Goal: Task Accomplishment & Management: Manage account settings

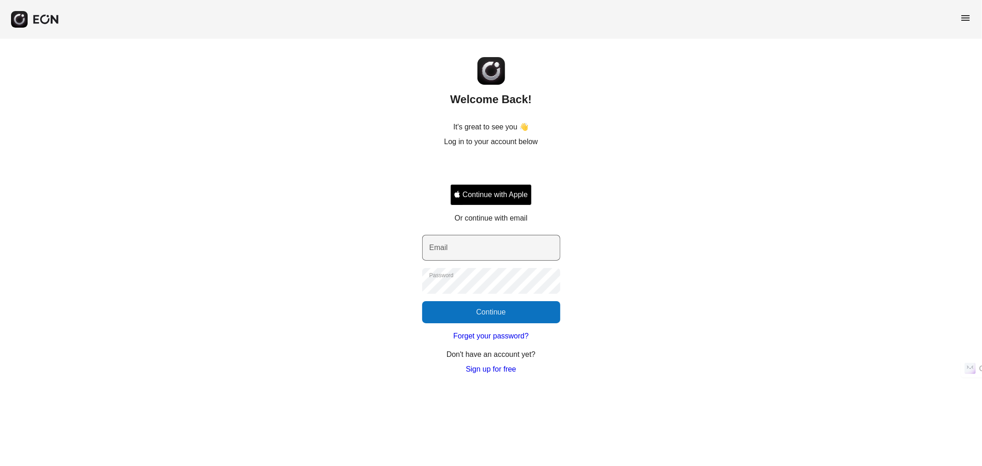
click at [436, 250] on label "Email" at bounding box center [439, 247] width 18 height 11
click at [436, 250] on input "Email" at bounding box center [491, 248] width 138 height 26
click at [545, 255] on input "Email" at bounding box center [491, 248] width 138 height 26
click at [0, 375] on com-1password-button at bounding box center [0, 375] width 0 height 0
type input "**********"
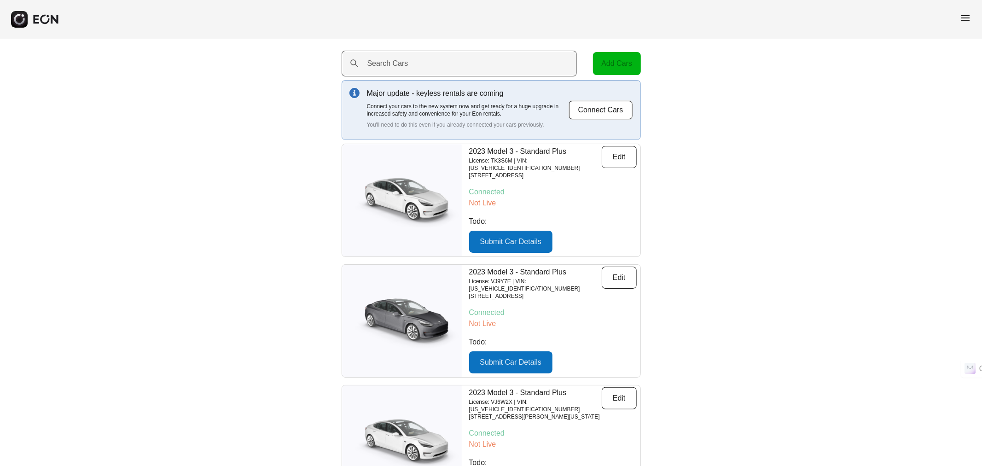
click at [403, 67] on label "Search Cars" at bounding box center [388, 63] width 41 height 11
click at [403, 67] on Cars "Search Cars" at bounding box center [460, 64] width 236 height 26
click at [416, 76] on Cars "Search Cars" at bounding box center [460, 64] width 236 height 26
paste Cars "*******"
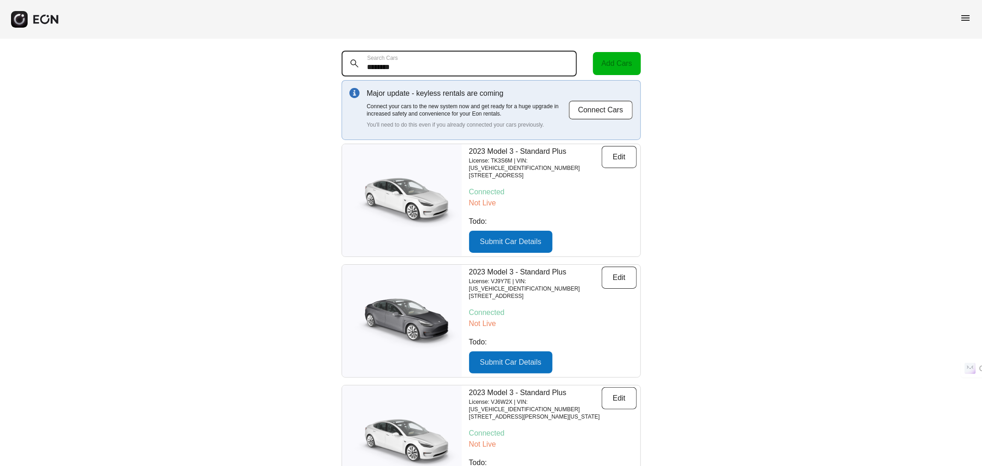
type Cars "*******"
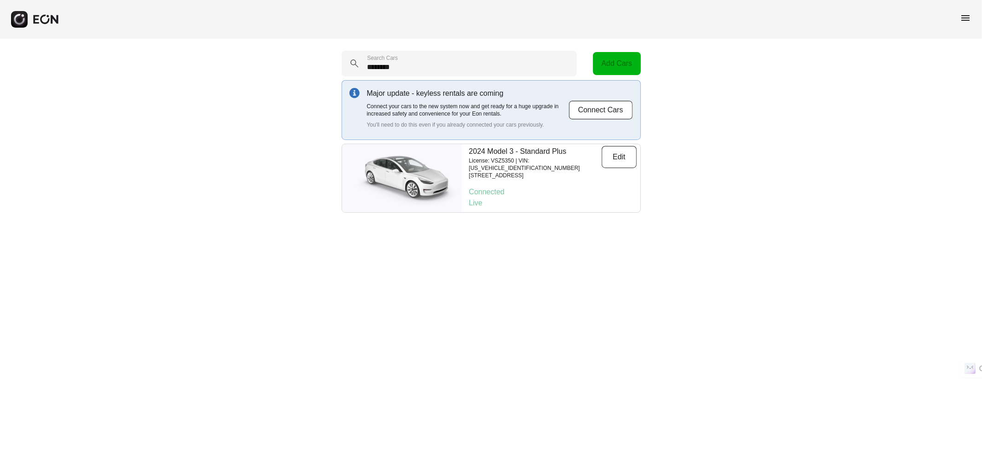
click at [524, 158] on p "License: VSZ5350 | VIN: [US_VEHICLE_IDENTIFICATION_NUMBER]" at bounding box center [535, 164] width 133 height 15
click at [457, 160] on img at bounding box center [402, 178] width 120 height 60
click at [421, 164] on img at bounding box center [402, 178] width 120 height 60
click at [612, 163] on button "Edit" at bounding box center [619, 157] width 35 height 22
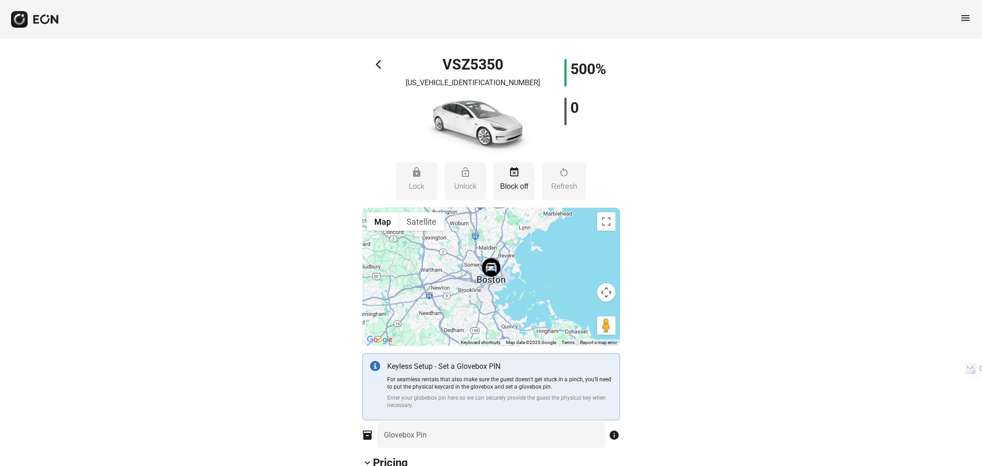
click at [381, 67] on span "arrow_back_ios" at bounding box center [381, 64] width 11 height 11
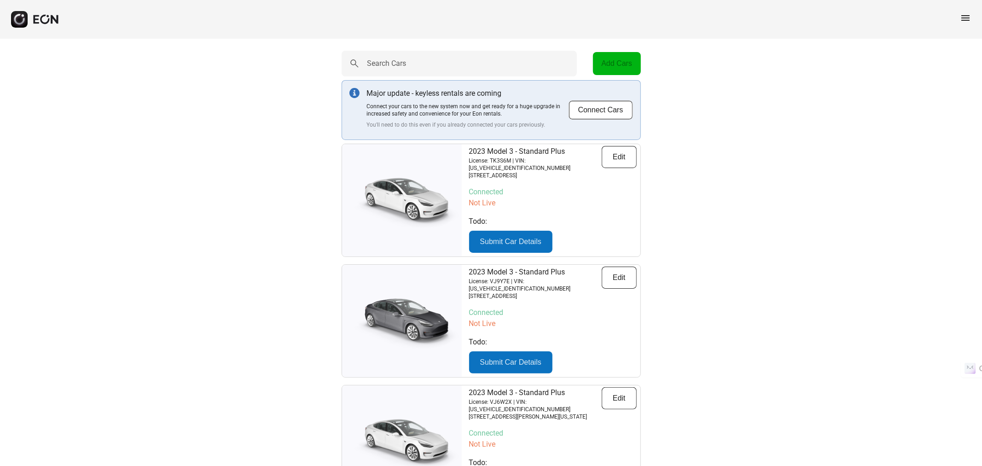
click at [42, 26] on button "button" at bounding box center [35, 19] width 48 height 17
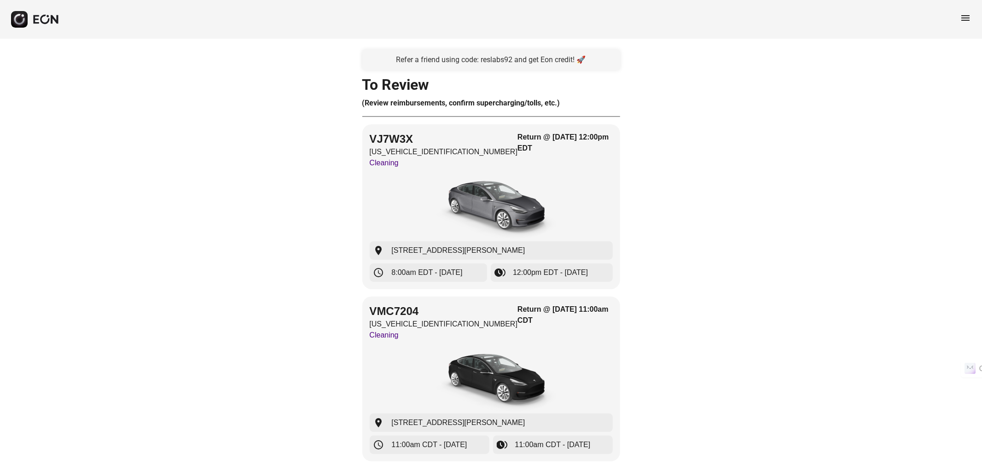
click at [447, 54] on div "Refer a friend using code: reslabs92 and get Eon credit! 🚀" at bounding box center [491, 60] width 258 height 20
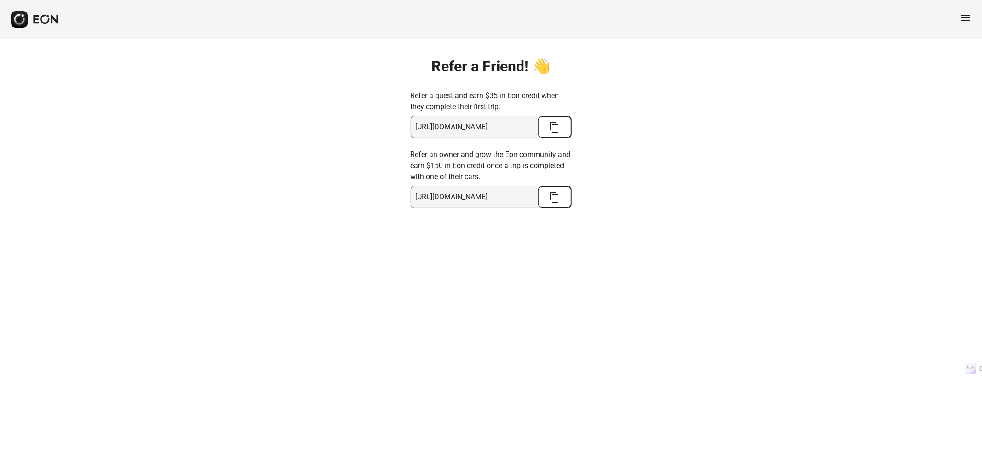
click at [47, 24] on button "button" at bounding box center [35, 19] width 48 height 17
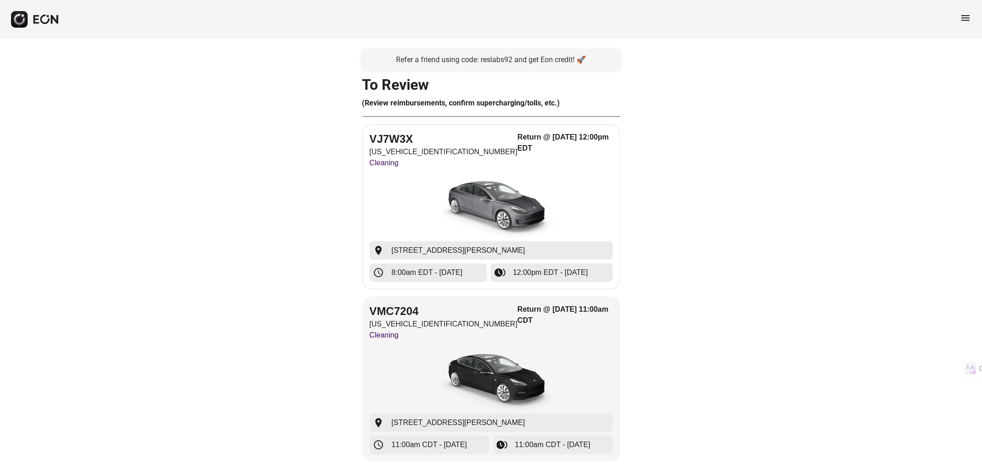
scroll to position [1609, 0]
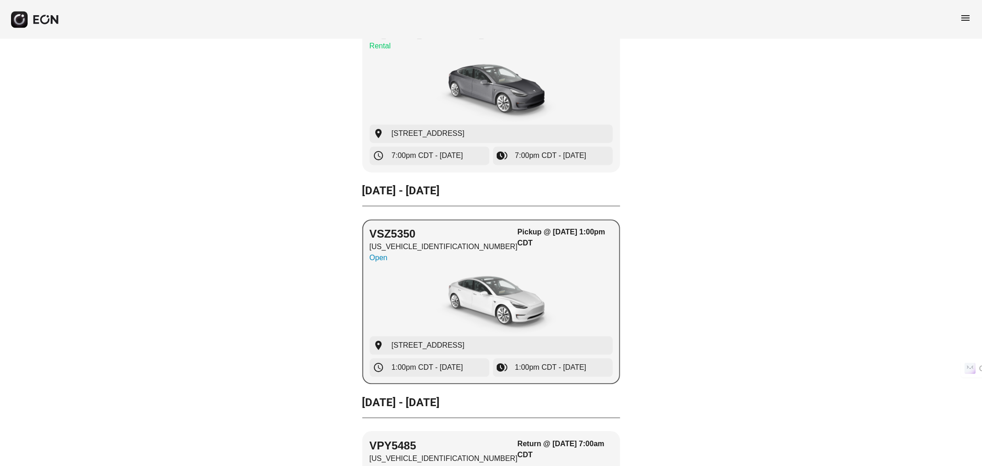
click at [518, 246] on div "Pickup @ [DATE] 1:00pm CDT" at bounding box center [565, 247] width 95 height 41
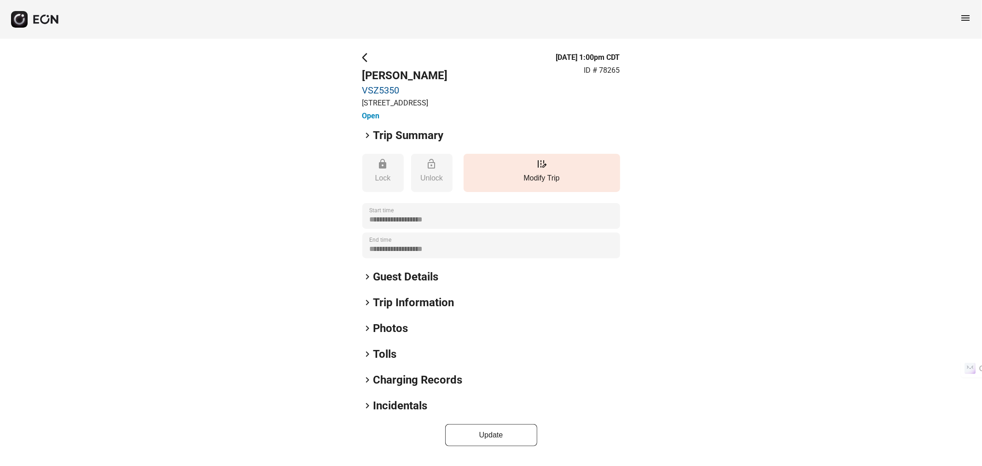
click at [371, 55] on span "arrow_back_ios" at bounding box center [367, 57] width 11 height 11
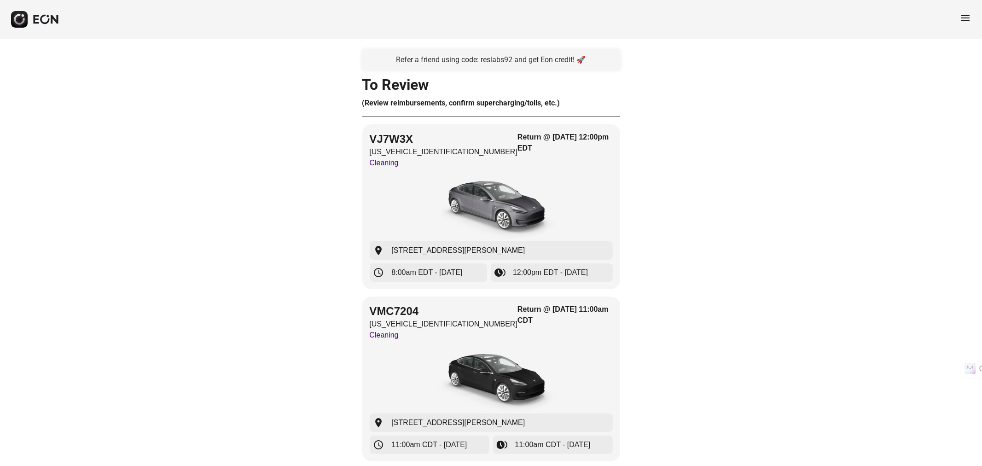
click at [956, 19] on div "menu" at bounding box center [491, 19] width 982 height 39
click at [965, 17] on span "menu" at bounding box center [965, 17] width 11 height 11
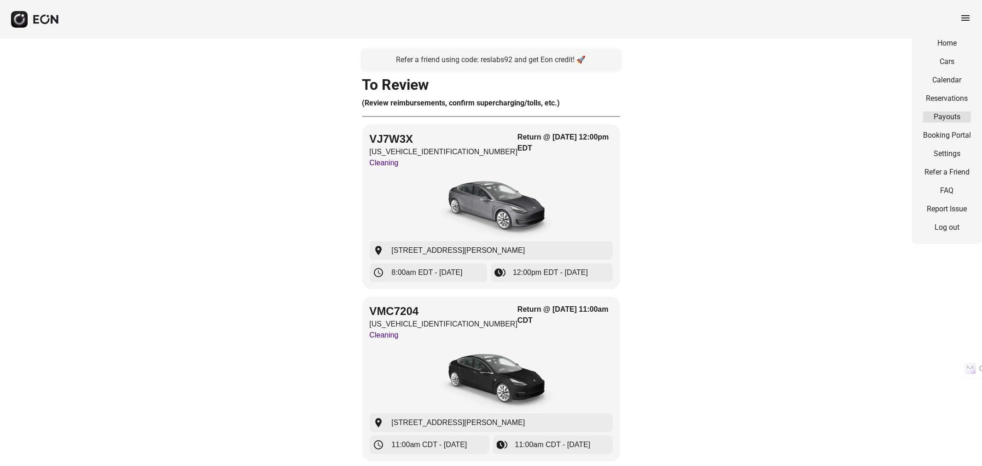
click at [955, 114] on link "Payouts" at bounding box center [948, 116] width 48 height 11
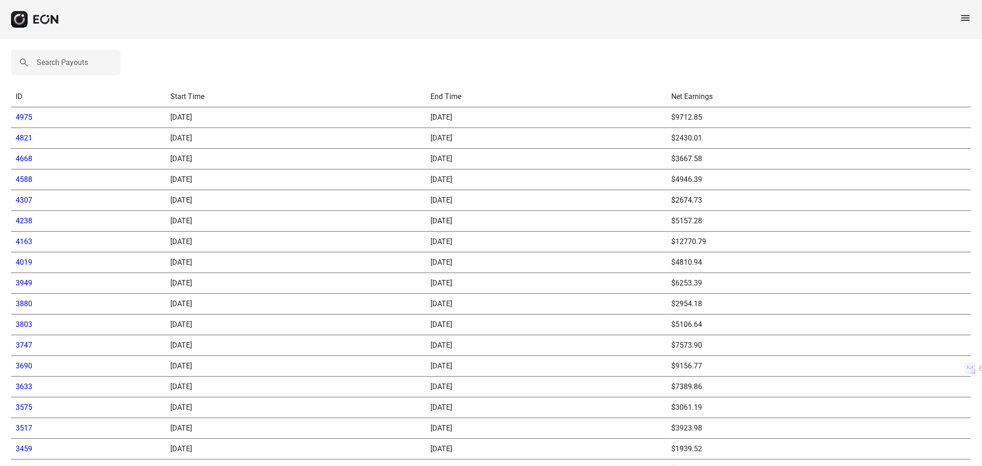
click at [17, 113] on link "4975" at bounding box center [24, 117] width 17 height 9
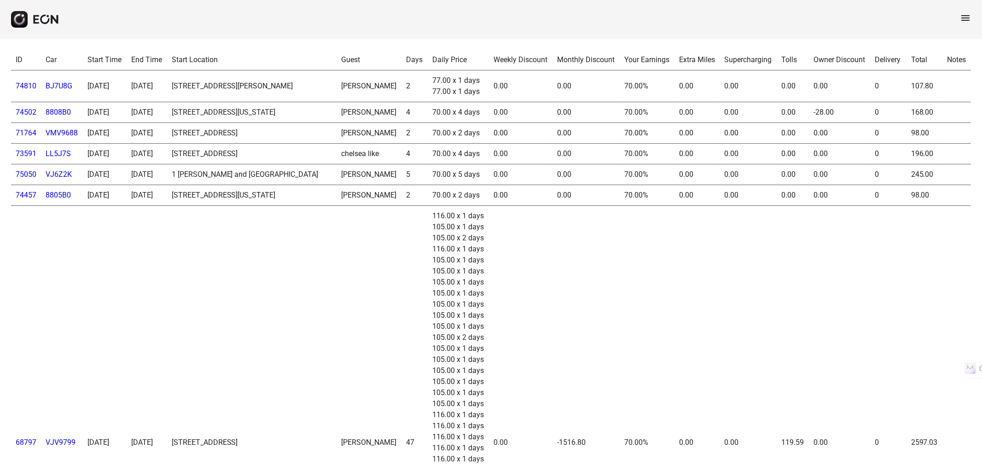
click at [961, 11] on div "menu" at bounding box center [491, 19] width 982 height 39
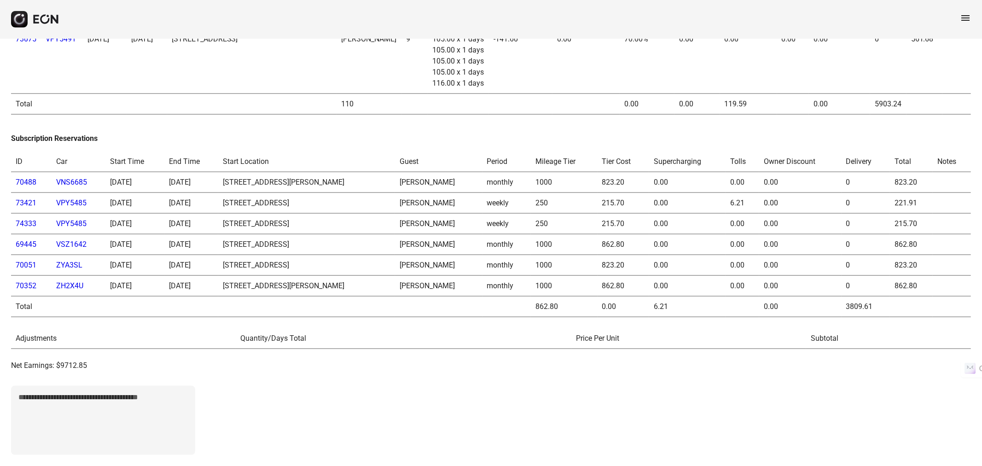
scroll to position [1642, 0]
drag, startPoint x: 94, startPoint y: 362, endPoint x: 12, endPoint y: 357, distance: 83.0
click at [12, 360] on p "Net Earnings: $9712.85" at bounding box center [491, 365] width 960 height 11
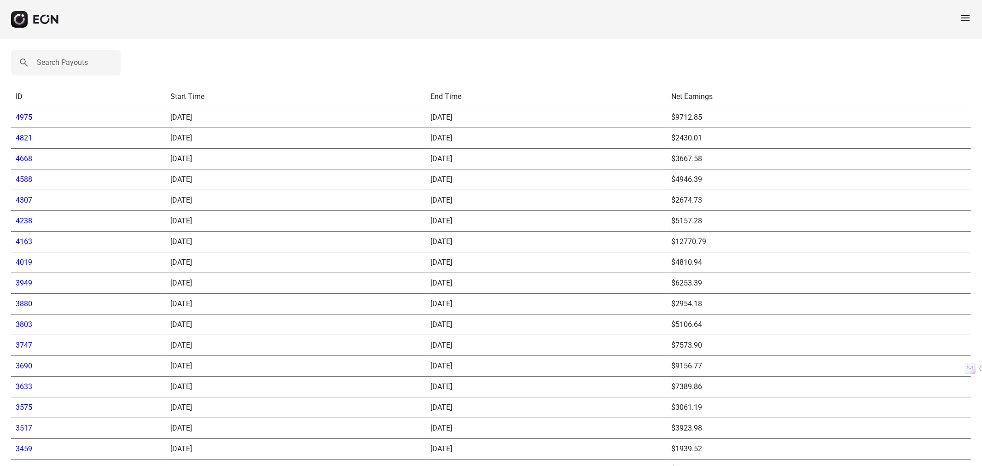
click at [969, 15] on span "menu" at bounding box center [965, 17] width 11 height 11
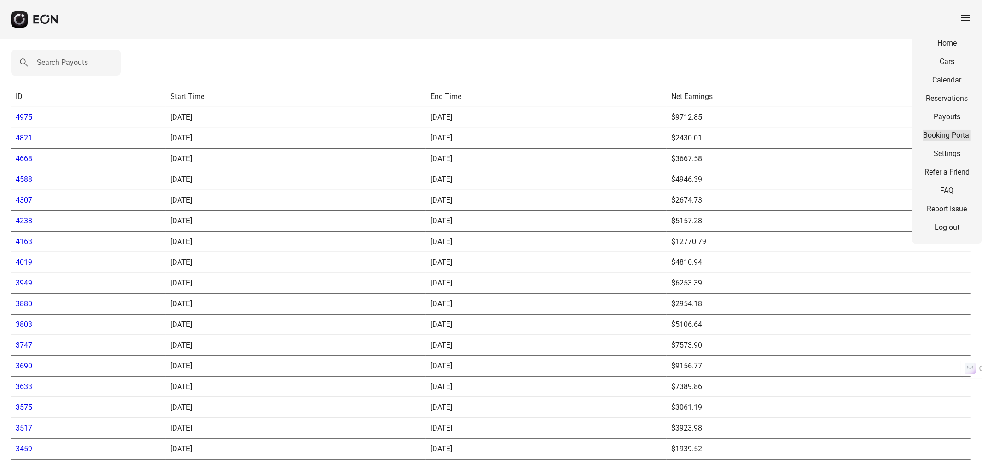
click at [956, 137] on link "Booking Portal" at bounding box center [948, 135] width 48 height 11
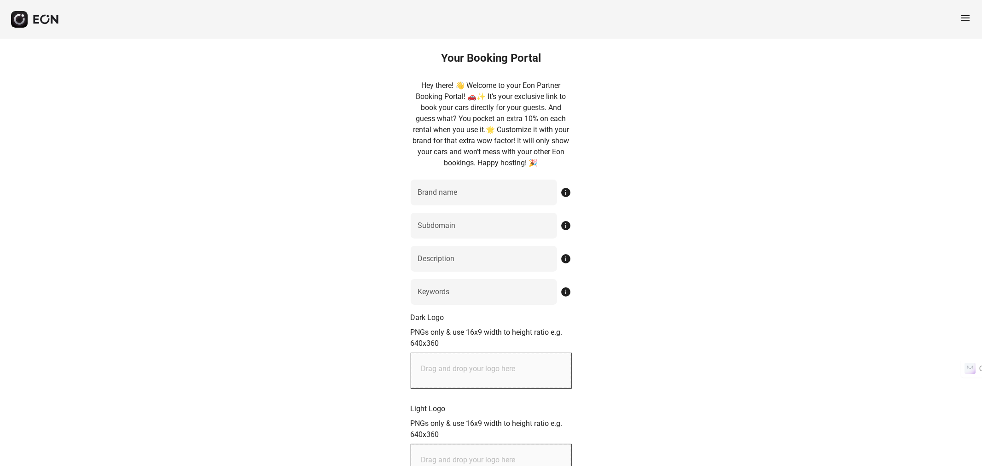
type name "*****"
type input "********"
click at [968, 20] on span "menu" at bounding box center [965, 17] width 11 height 11
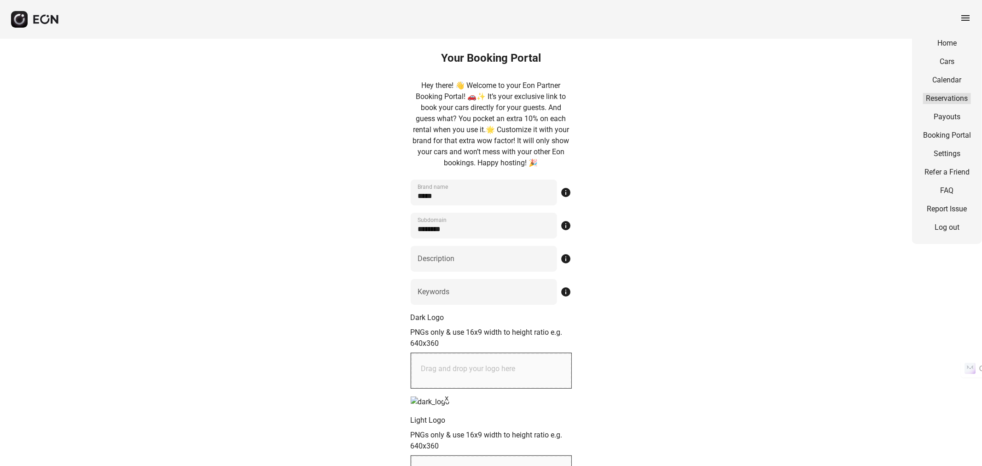
click at [954, 93] on link "Reservations" at bounding box center [948, 98] width 48 height 11
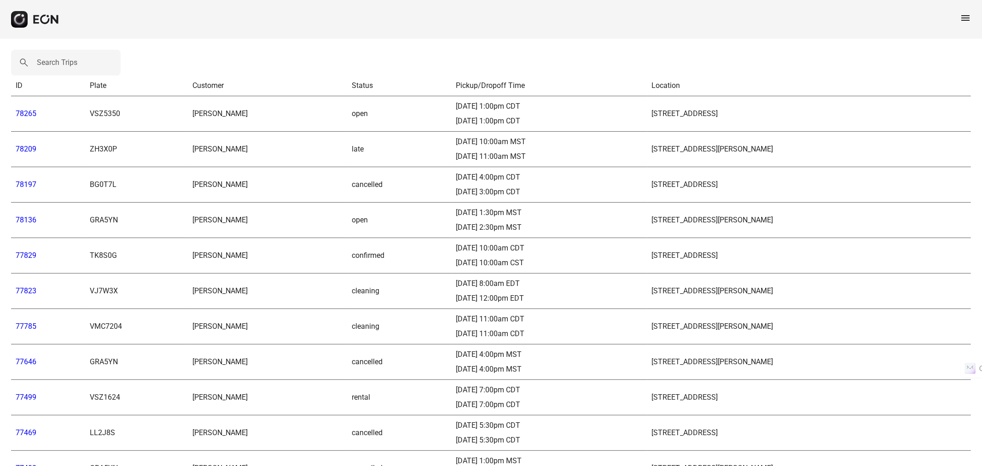
click at [970, 23] on span "menu" at bounding box center [965, 17] width 11 height 11
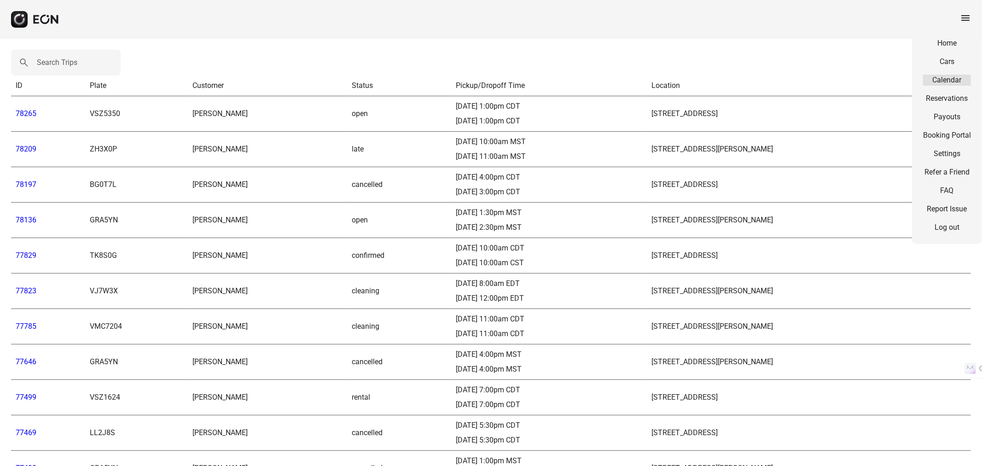
click at [943, 84] on link "Calendar" at bounding box center [948, 80] width 48 height 11
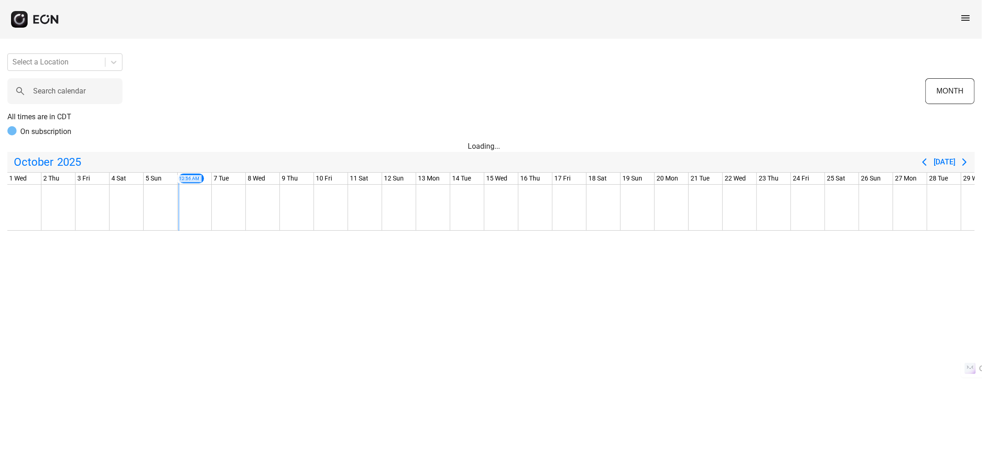
scroll to position [0, 88]
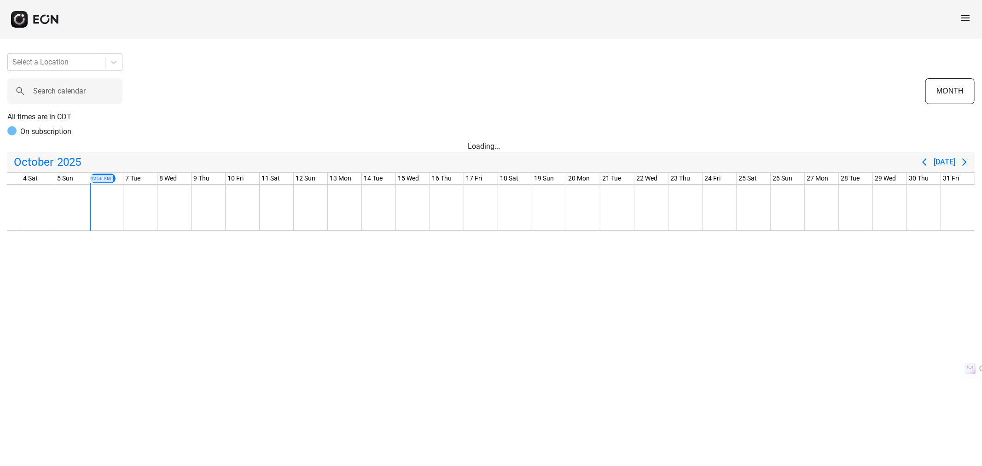
click at [970, 19] on span "menu" at bounding box center [965, 17] width 11 height 11
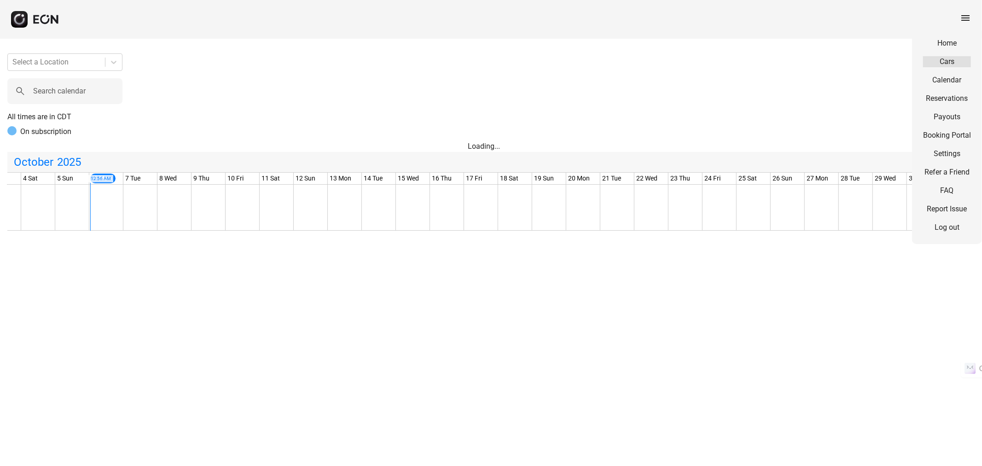
click at [954, 63] on link "Cars" at bounding box center [948, 61] width 48 height 11
